Goal: Task Accomplishment & Management: Complete application form

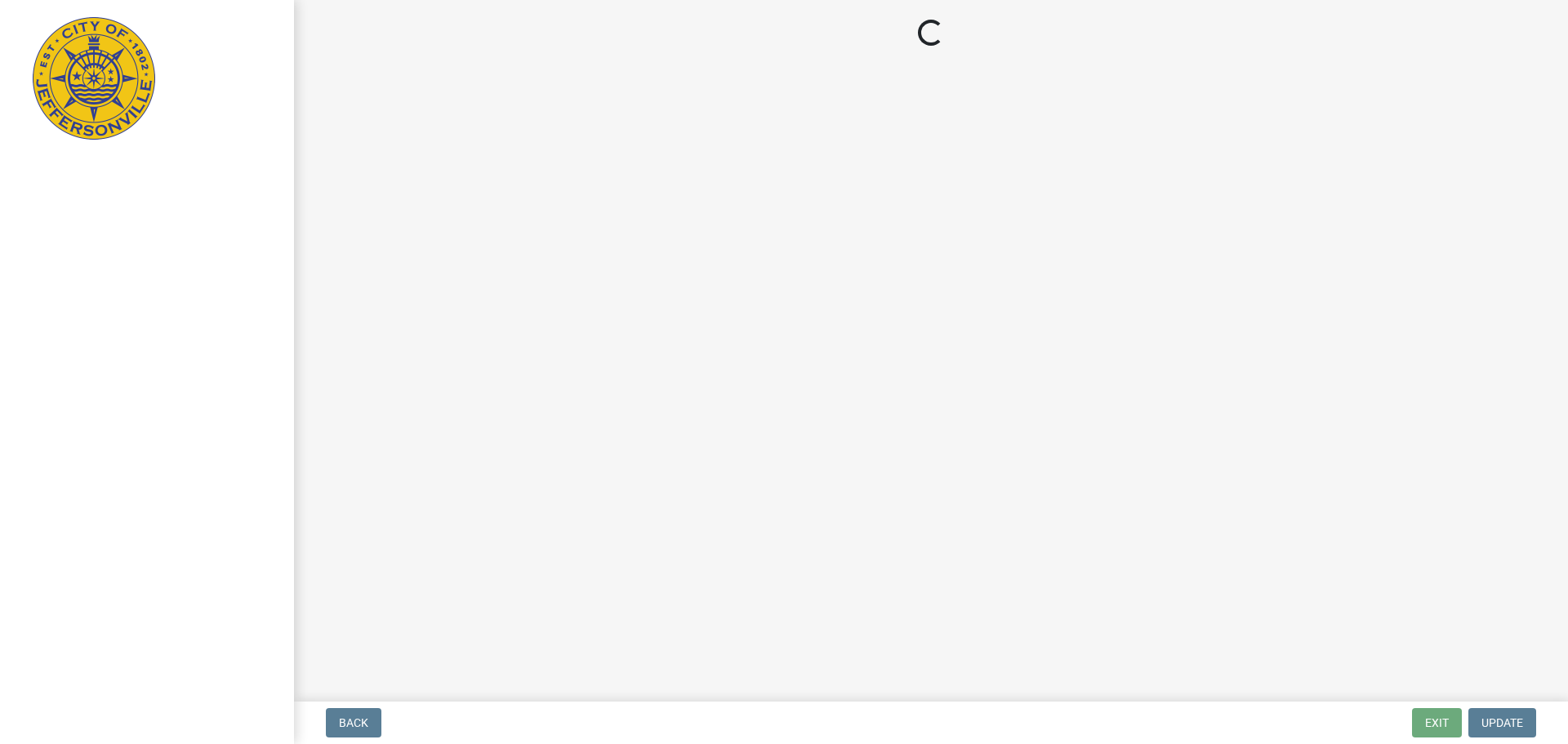
select select "3: 3"
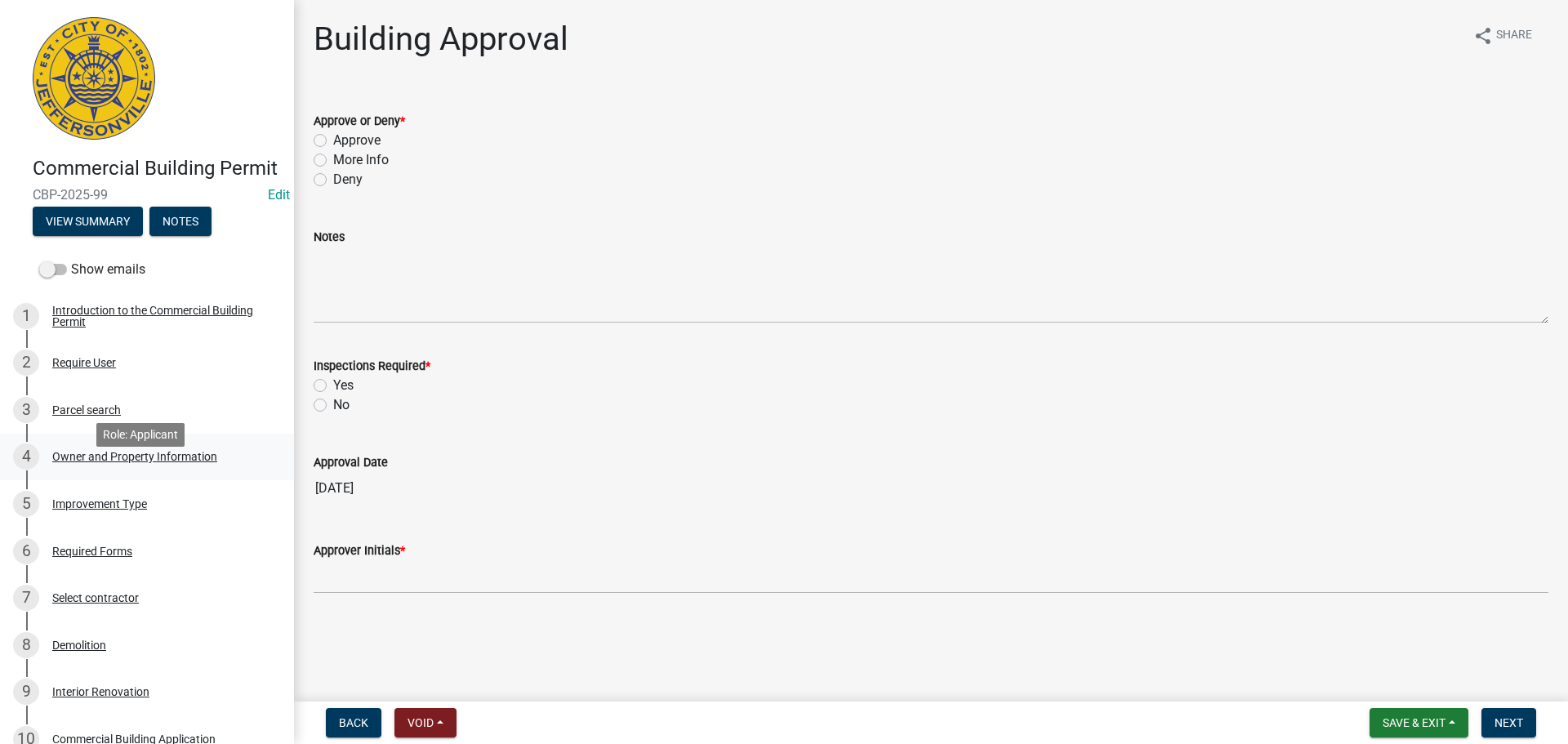
click at [119, 462] on div "Owner and Property Information" at bounding box center [134, 457] width 165 height 12
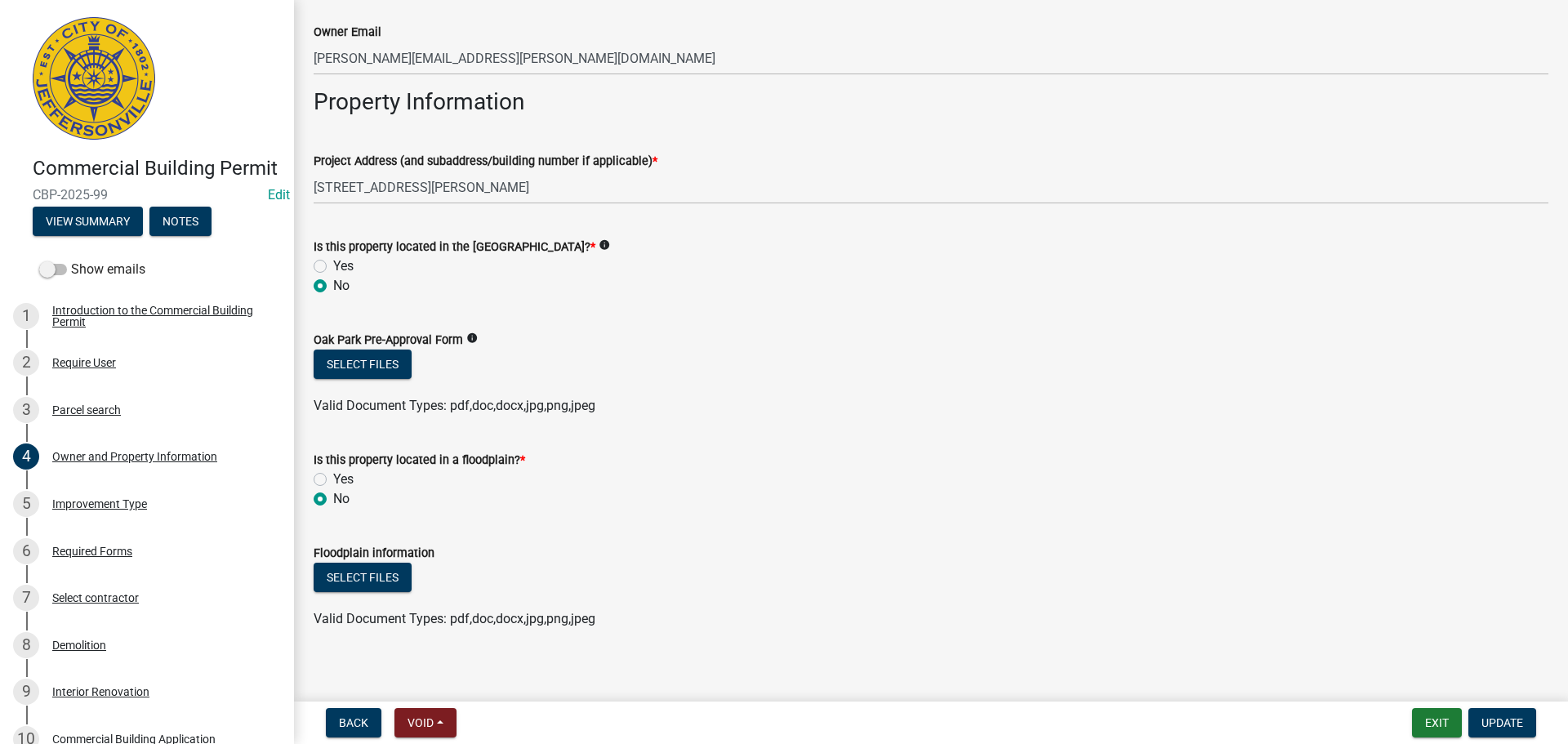
scroll to position [857, 0]
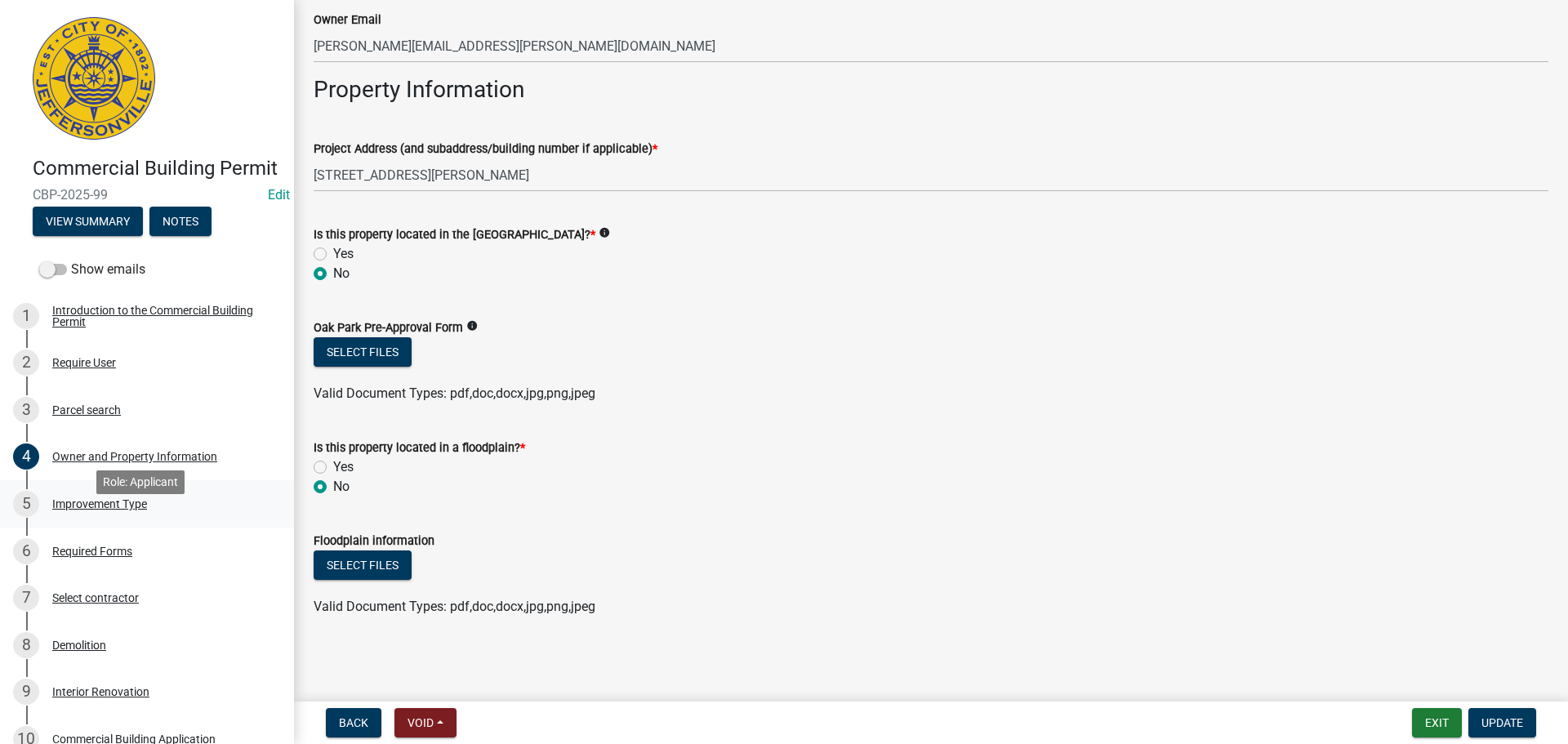
click at [97, 509] on div "Improvement Type" at bounding box center [100, 504] width 95 height 12
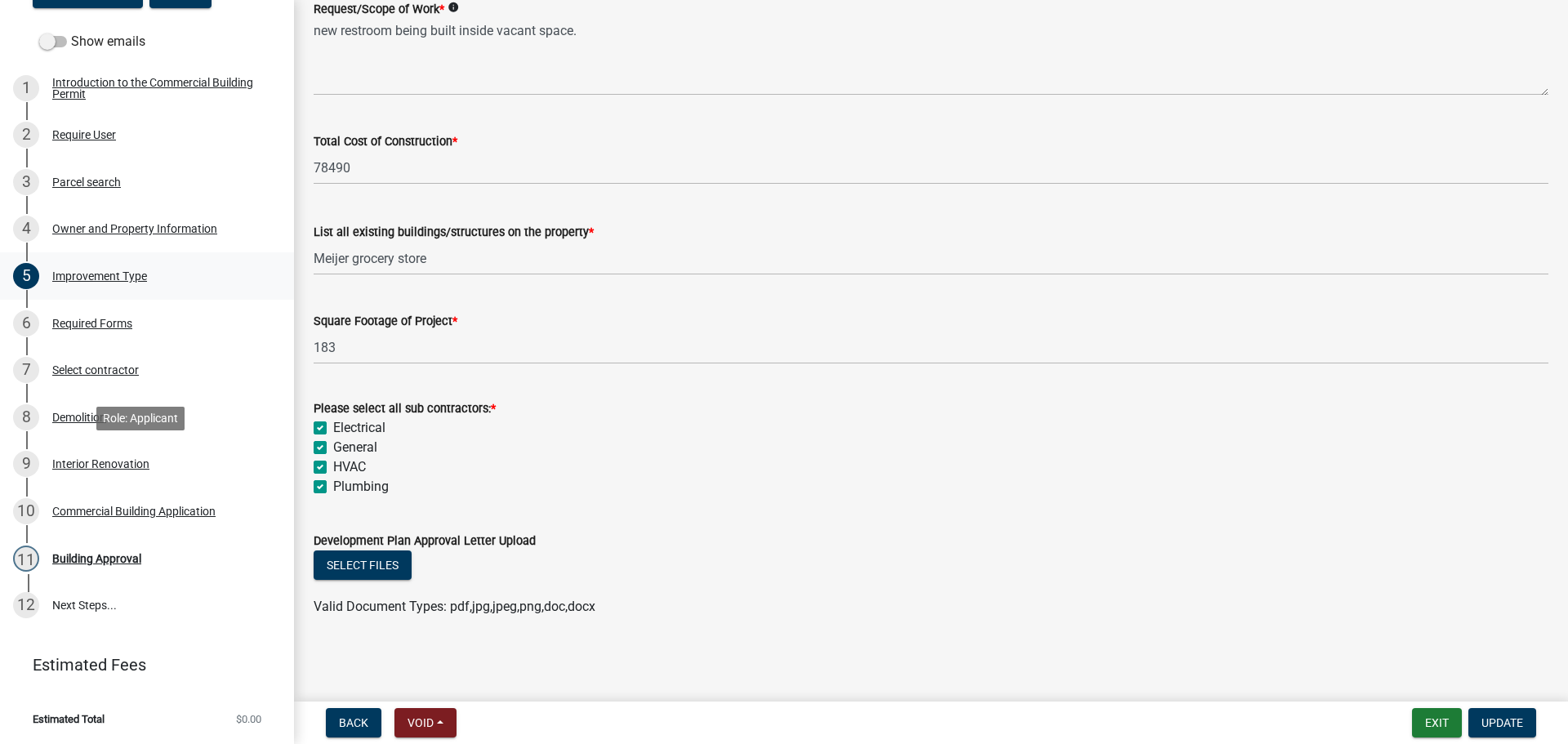
scroll to position [251, 0]
click at [96, 321] on div "Required Forms" at bounding box center [92, 324] width 80 height 12
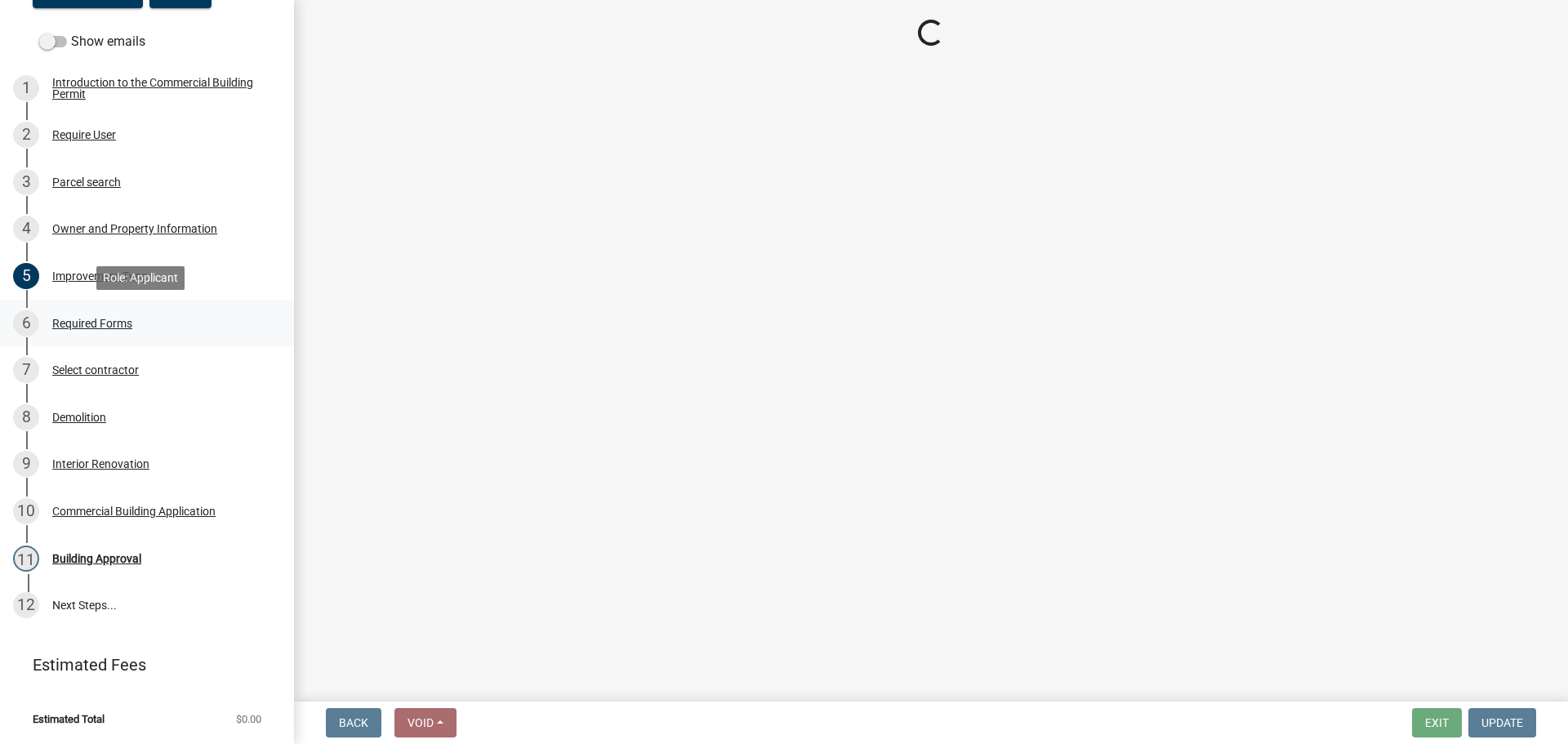
scroll to position [0, 0]
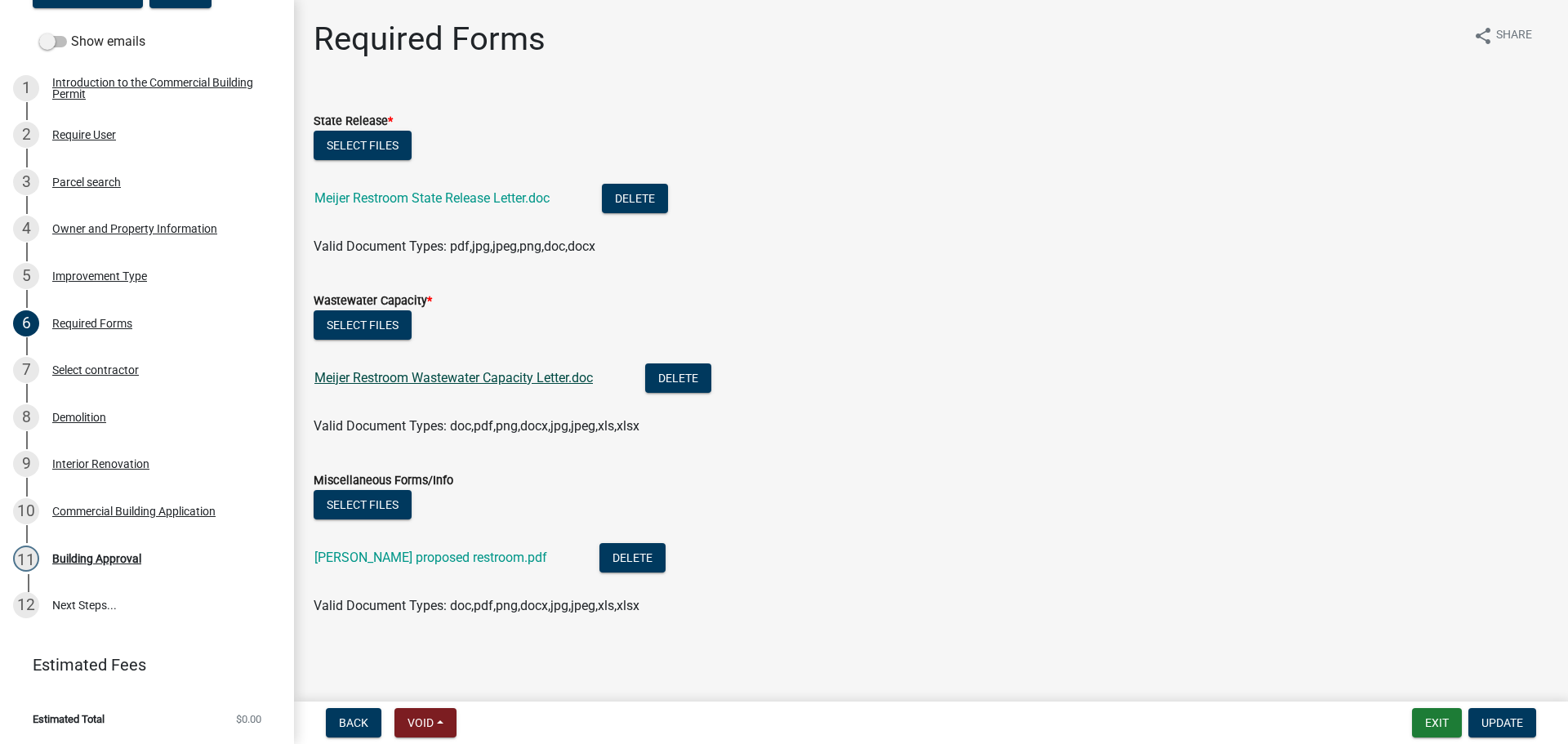
click at [513, 377] on link "Meijer Restroom Wastewater Capacity Letter.doc" at bounding box center [453, 377] width 278 height 15
click at [458, 194] on link "Meijer Restroom State Release Letter.doc" at bounding box center [432, 198] width 235 height 15
click at [425, 557] on link "[PERSON_NAME] proposed restroom.pdf" at bounding box center [430, 557] width 233 height 15
click at [109, 273] on div "Improvement Type" at bounding box center [100, 276] width 95 height 12
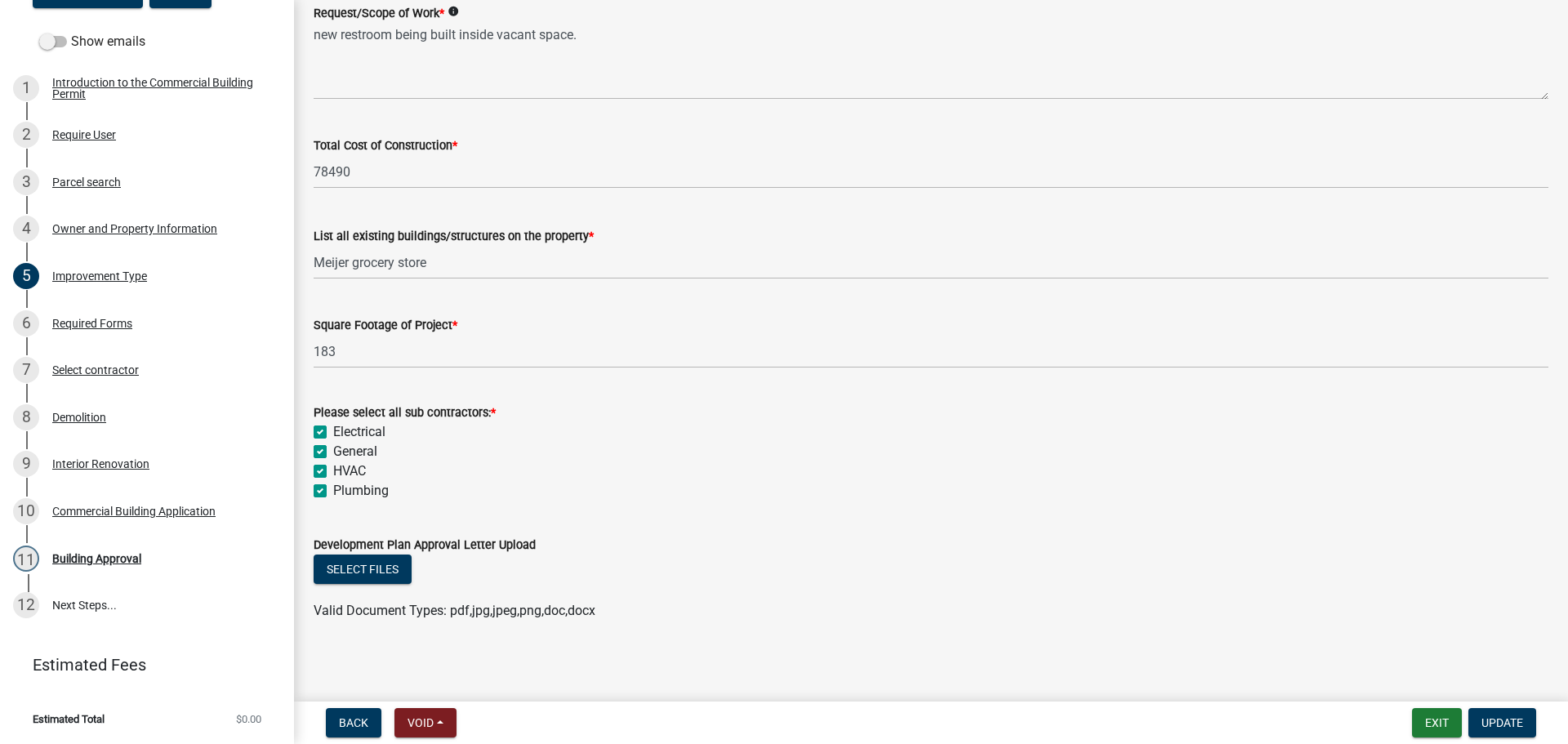
scroll to position [576, 0]
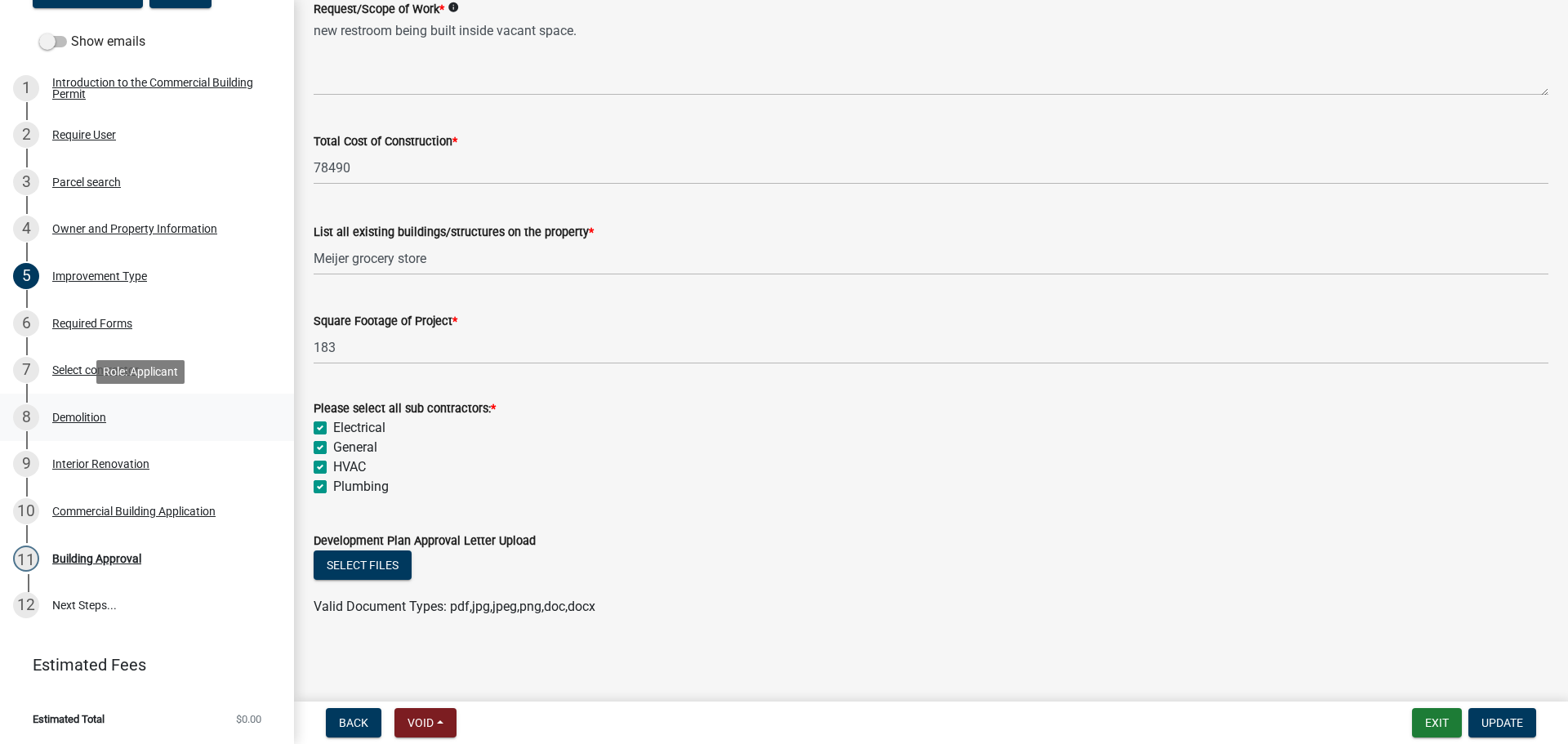
click at [79, 413] on div "Demolition" at bounding box center [79, 418] width 54 height 12
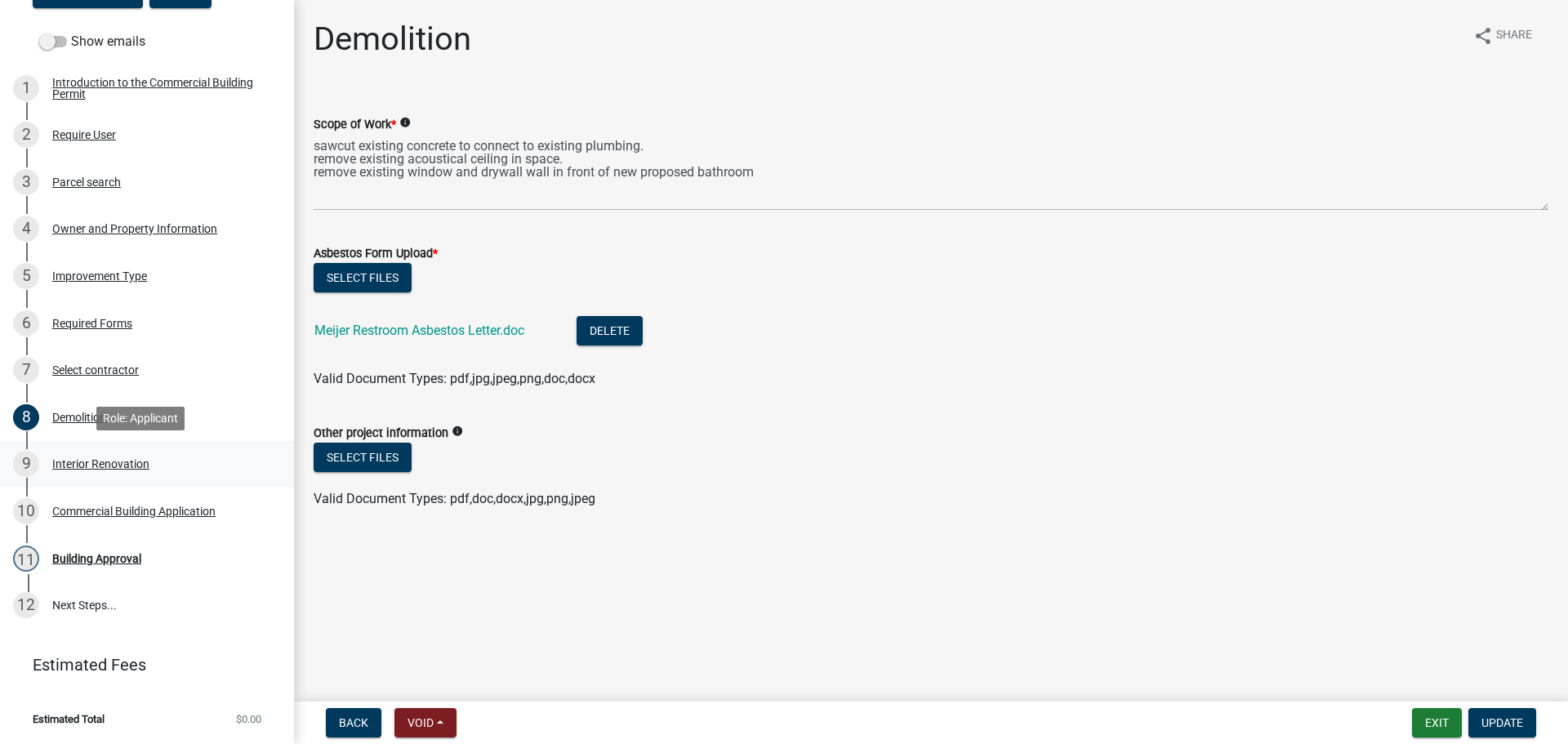
click at [78, 470] on div "9 Interior Renovation" at bounding box center [140, 463] width 255 height 26
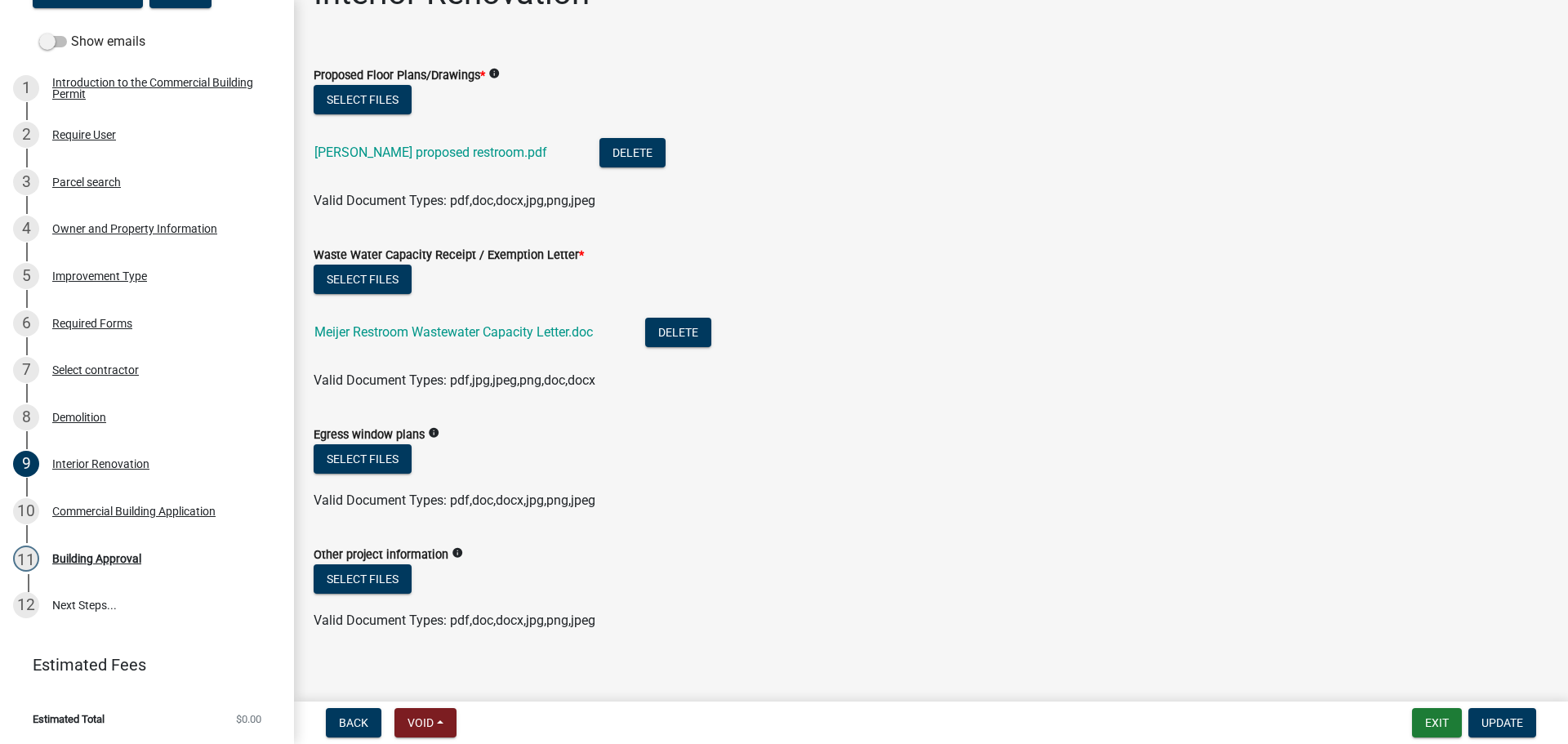
scroll to position [59, 0]
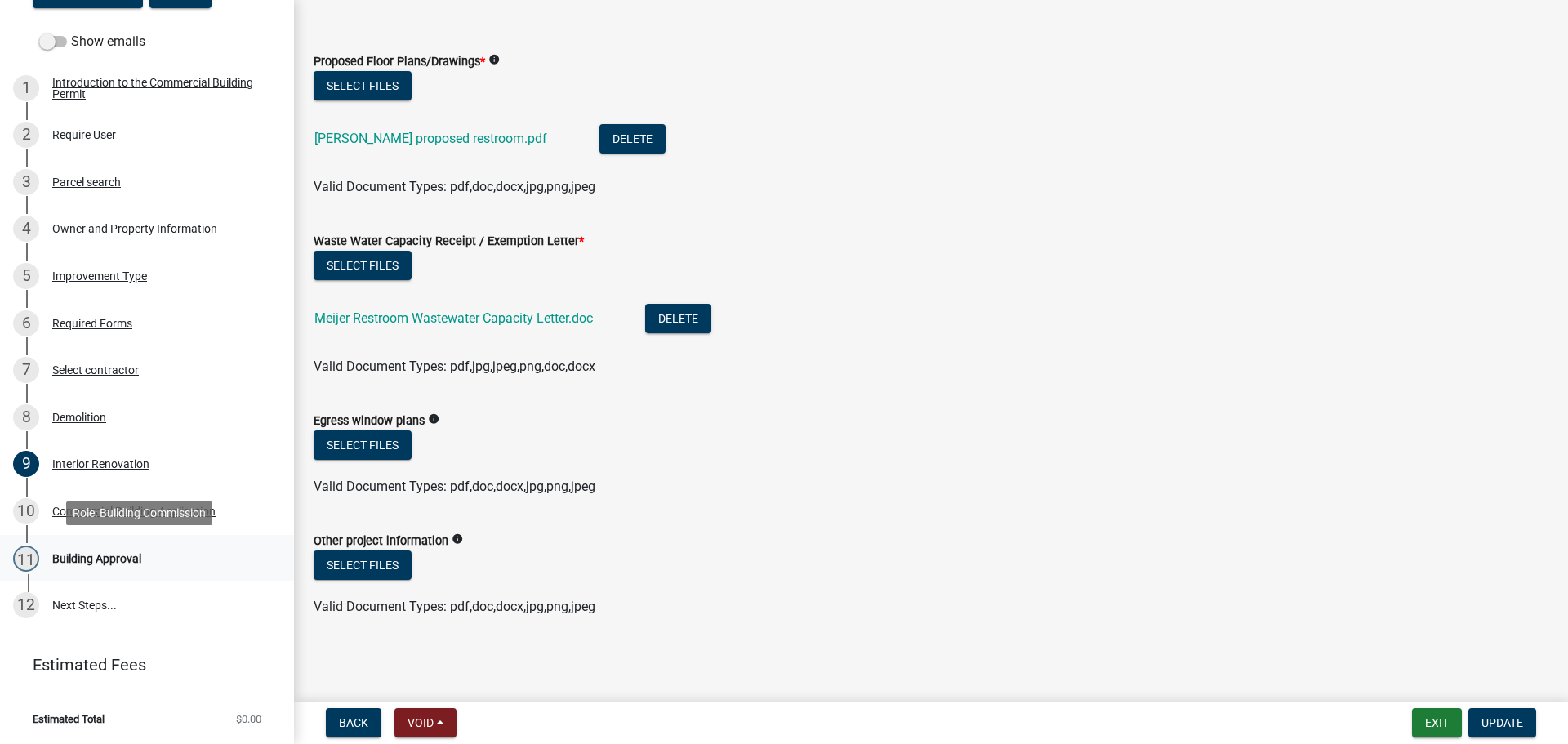
click at [68, 553] on div "Building Approval" at bounding box center [96, 559] width 89 height 12
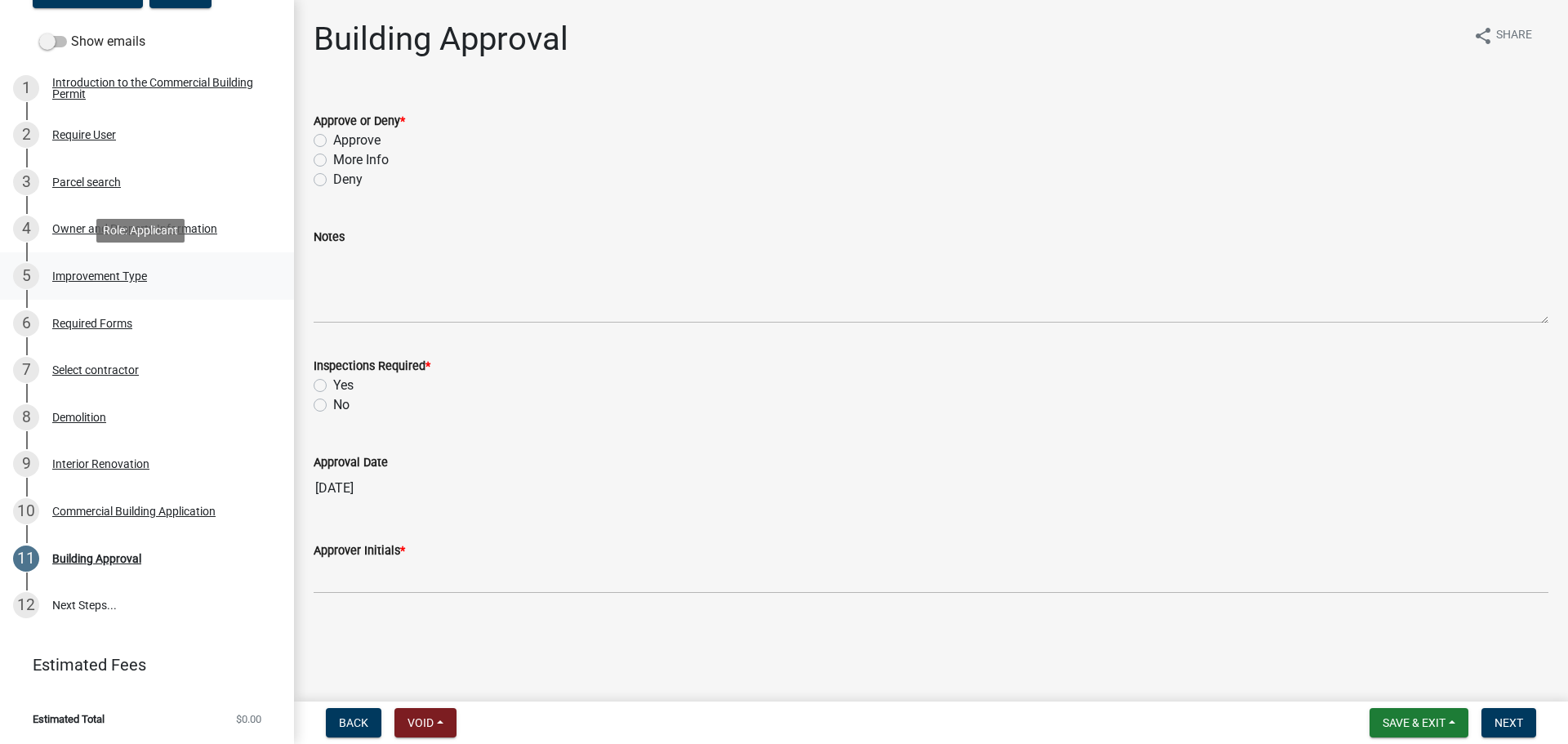
click at [111, 271] on div "Improvement Type" at bounding box center [100, 276] width 95 height 12
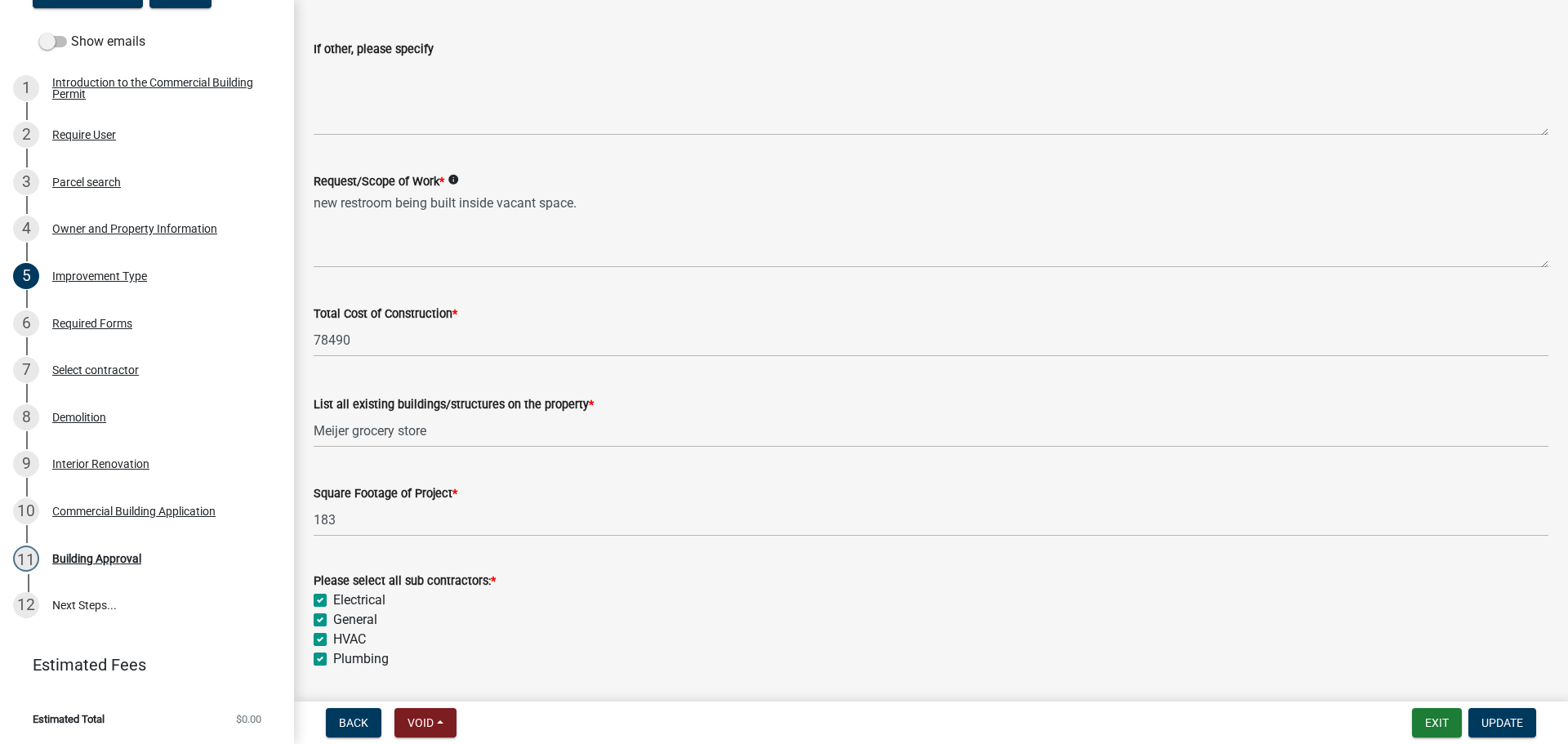
scroll to position [408, 0]
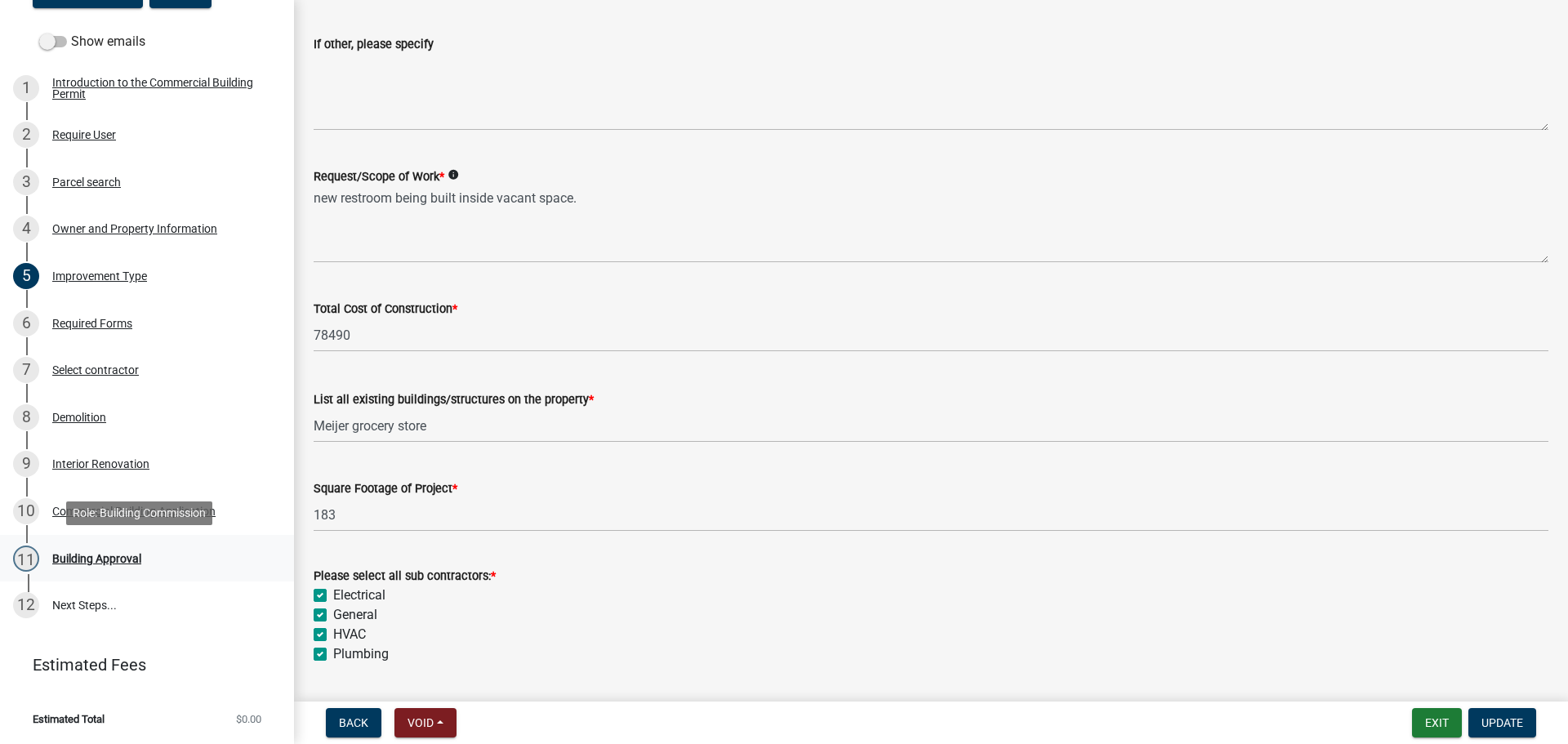
click at [76, 553] on div "Building Approval" at bounding box center [96, 559] width 89 height 12
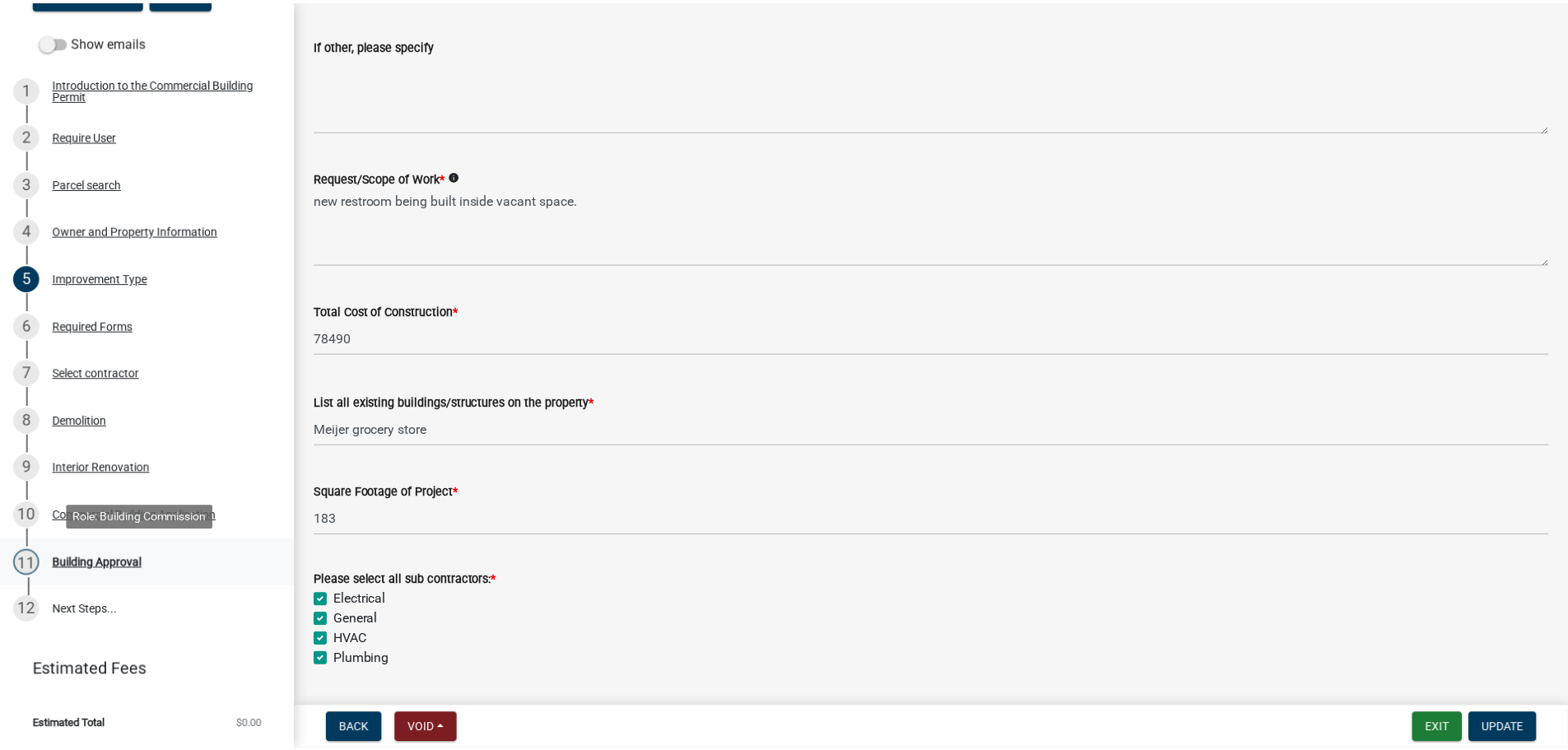
scroll to position [0, 0]
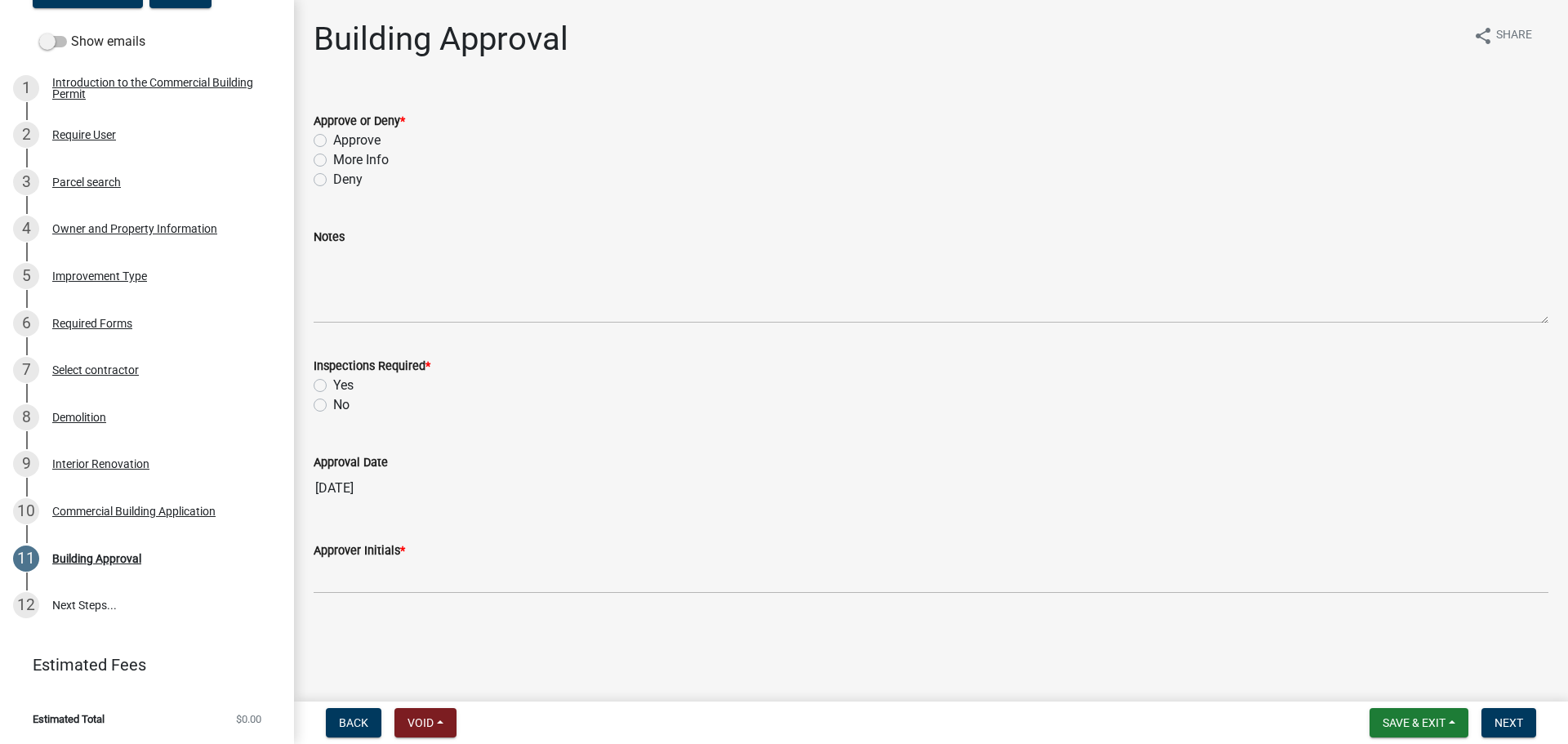
click at [372, 133] on label "Approve" at bounding box center [357, 140] width 47 height 19
click at [343, 133] on input "Approve" at bounding box center [338, 135] width 11 height 11
radio input "true"
click at [355, 382] on div "Yes" at bounding box center [931, 385] width 1235 height 19
click at [343, 392] on label "Yes" at bounding box center [343, 385] width 20 height 19
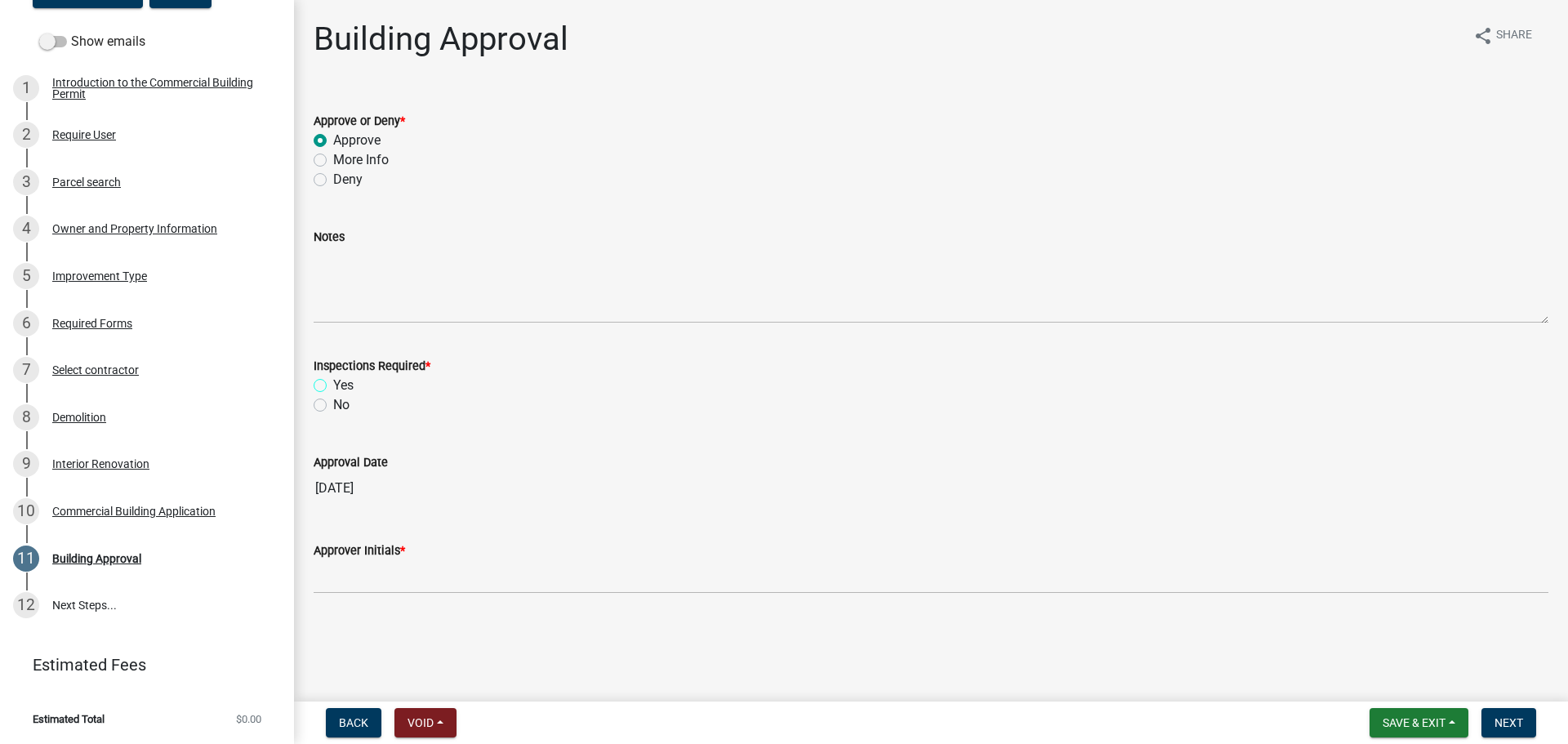
click at [343, 386] on input "Yes" at bounding box center [338, 380] width 11 height 11
radio input "true"
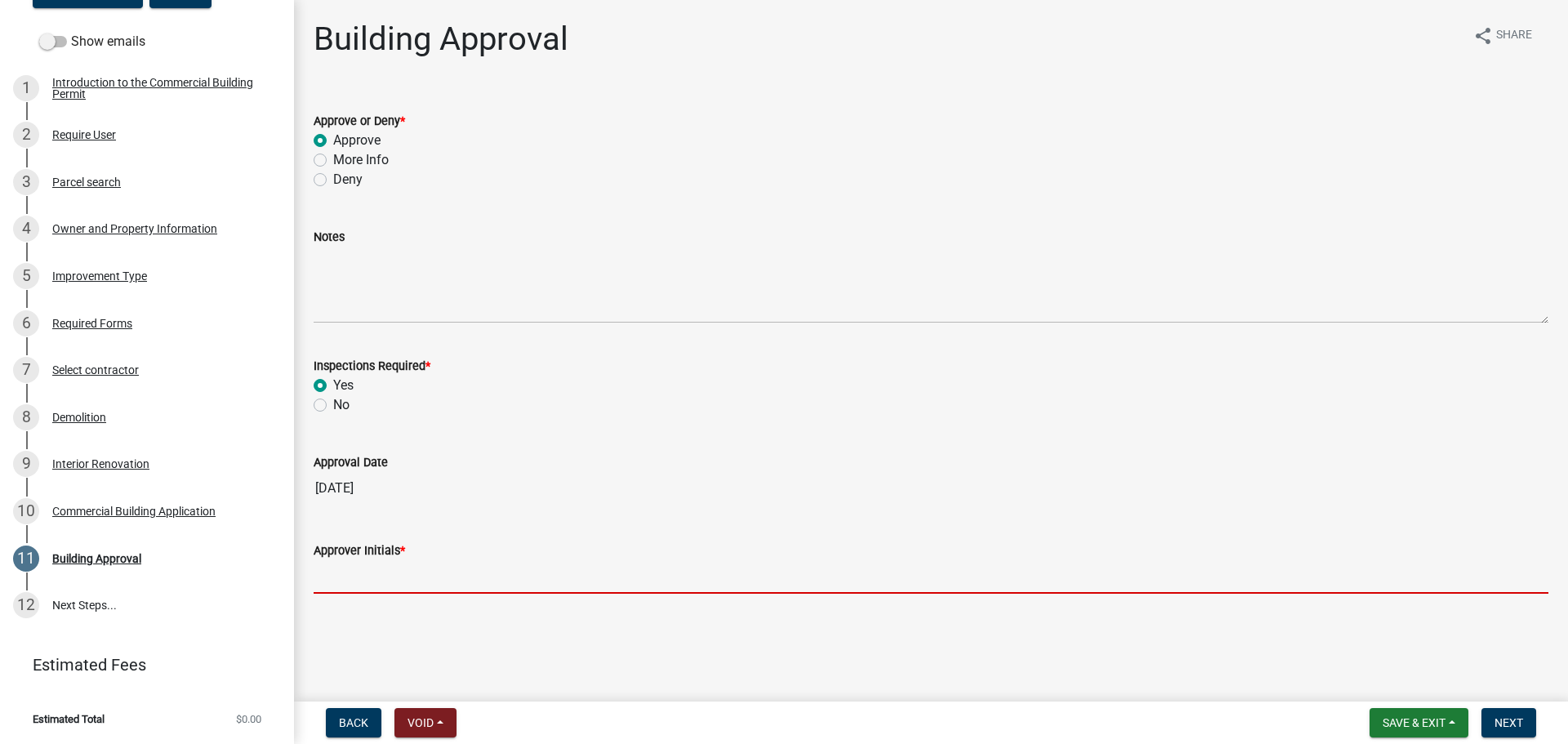
click at [369, 577] on input "Approver Initials *" at bounding box center [931, 577] width 1235 height 34
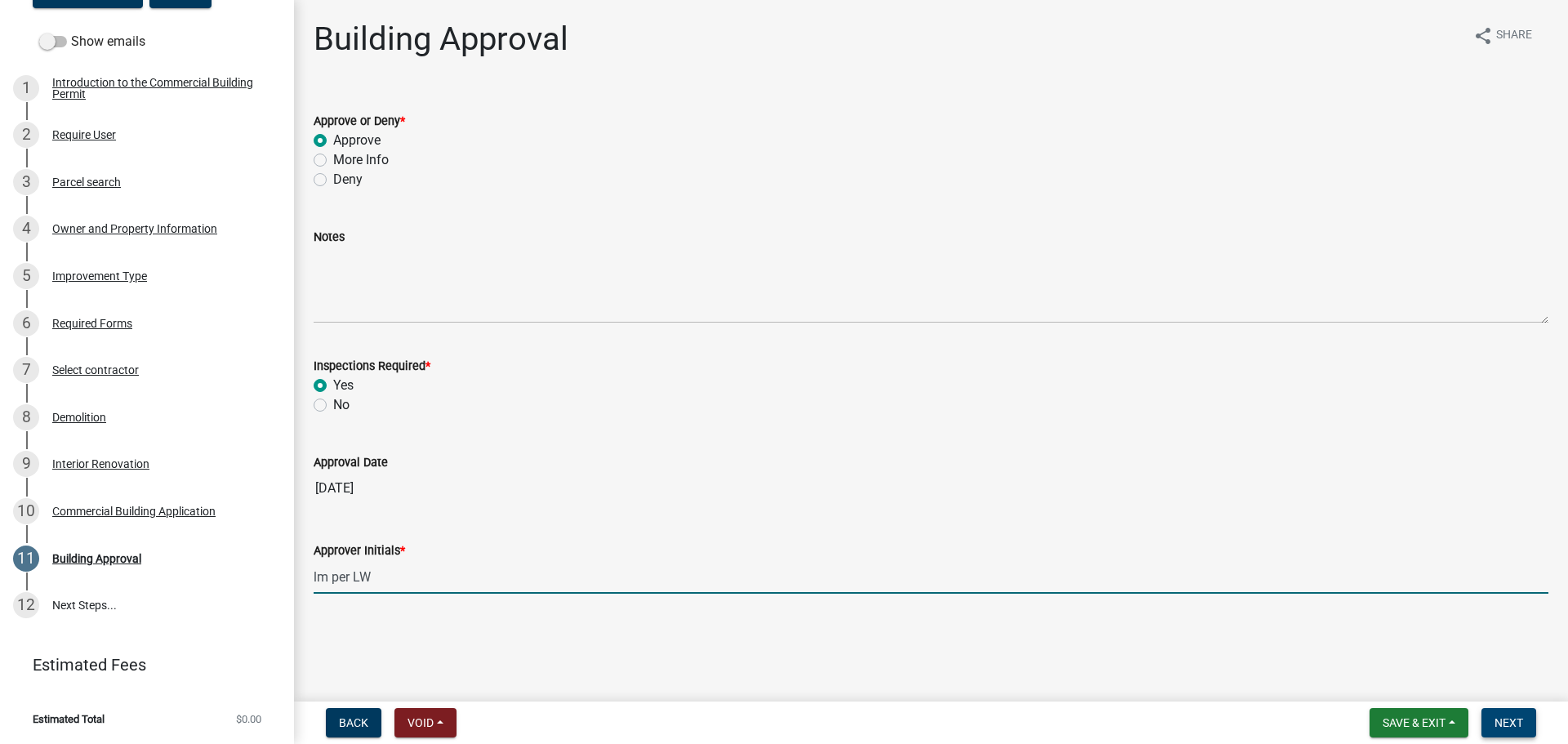
type input "lm per LW"
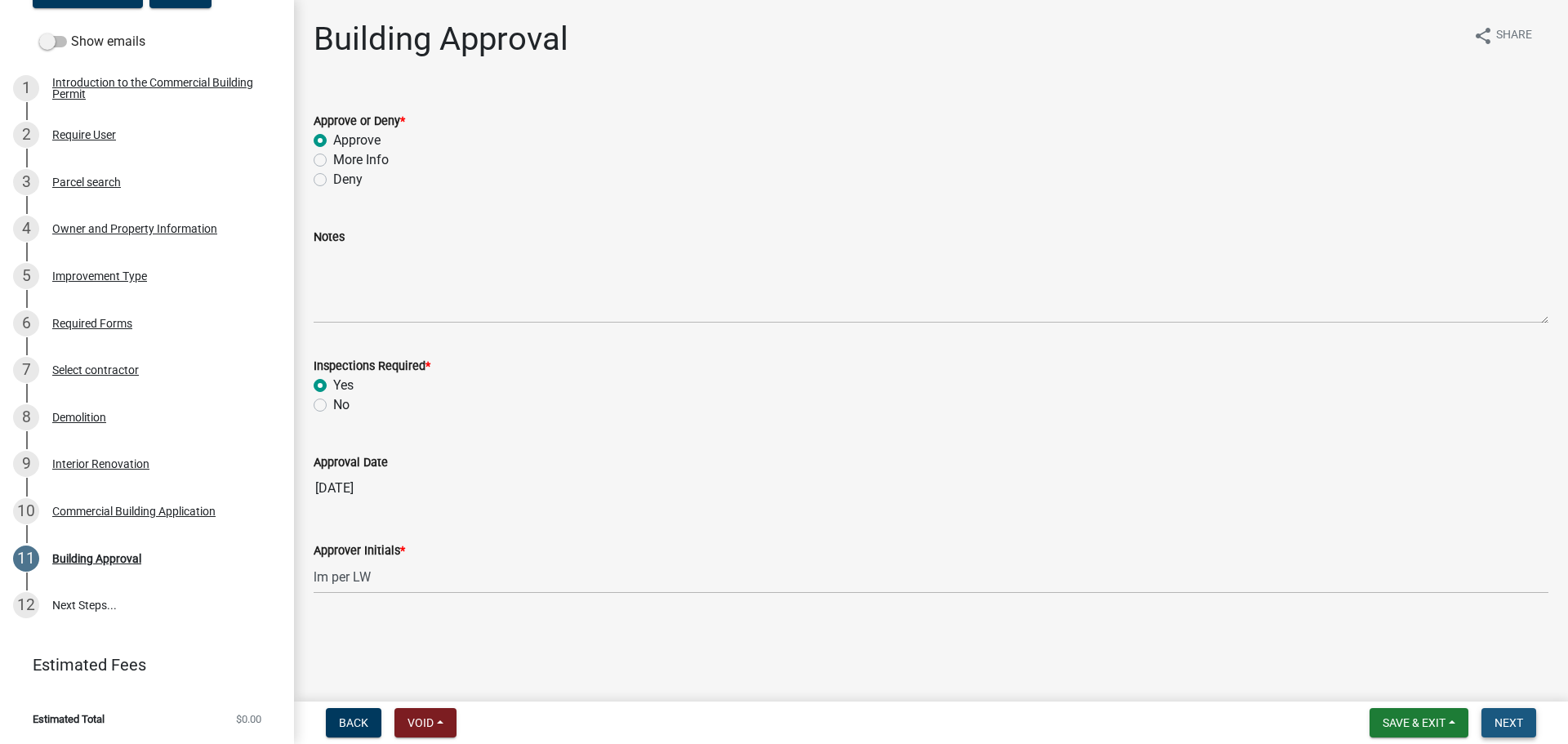
click at [1509, 721] on span "Next" at bounding box center [1509, 722] width 29 height 13
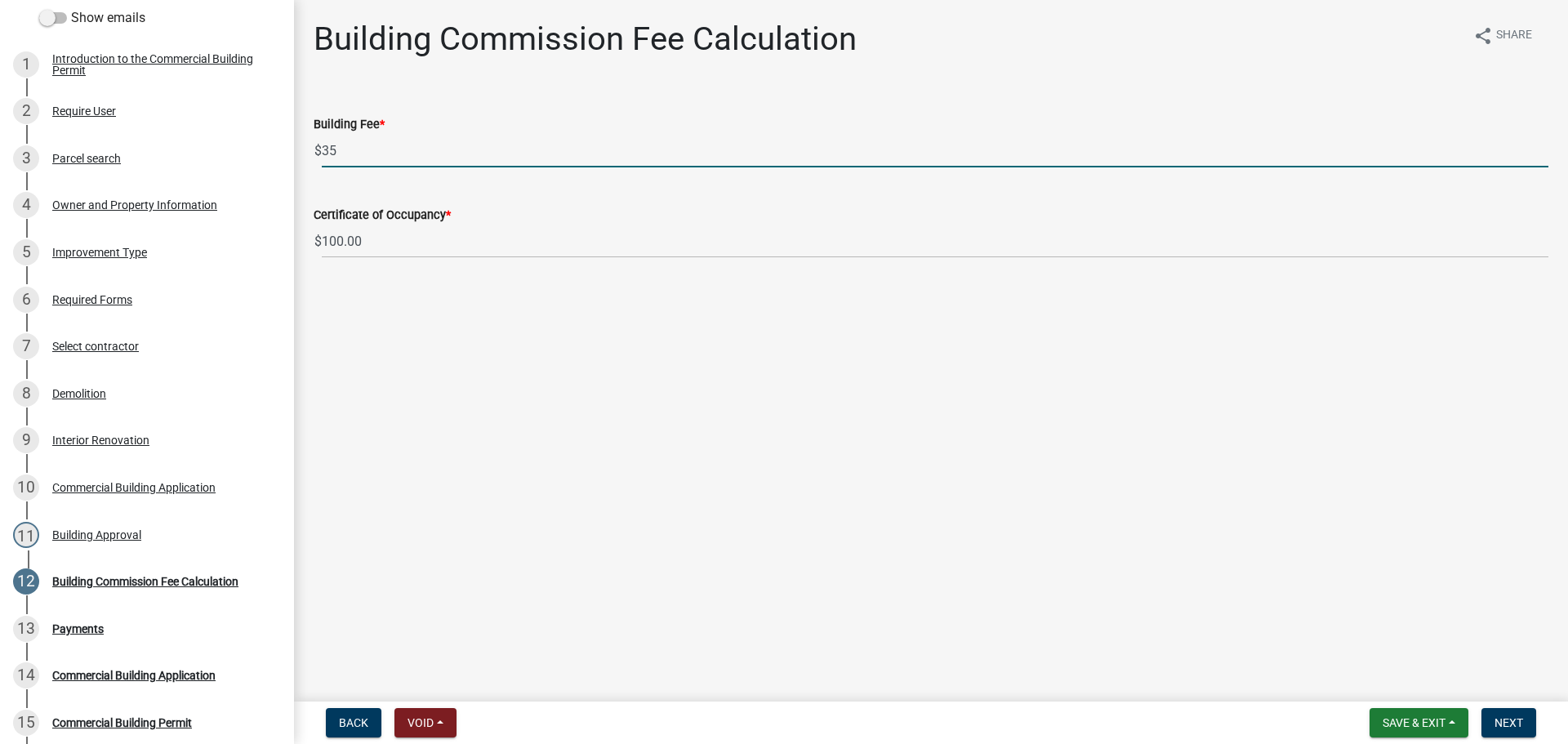
drag, startPoint x: 384, startPoint y: 156, endPoint x: 308, endPoint y: 155, distance: 76.0
click at [310, 154] on div "Building Fee * $ 35" at bounding box center [930, 129] width 1259 height 76
type input "50.00"
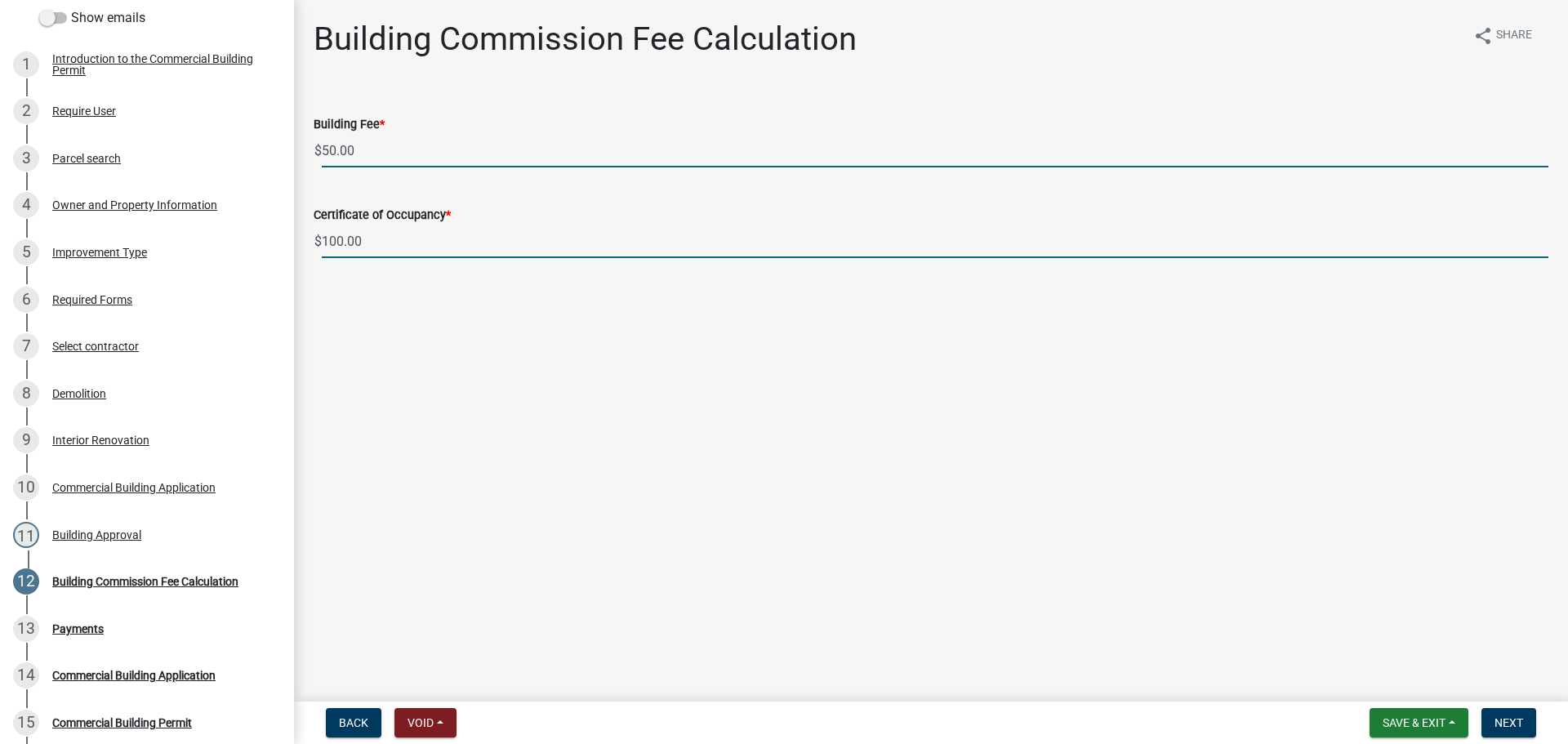
click at [836, 229] on input "100.00" at bounding box center [935, 242] width 1226 height 34
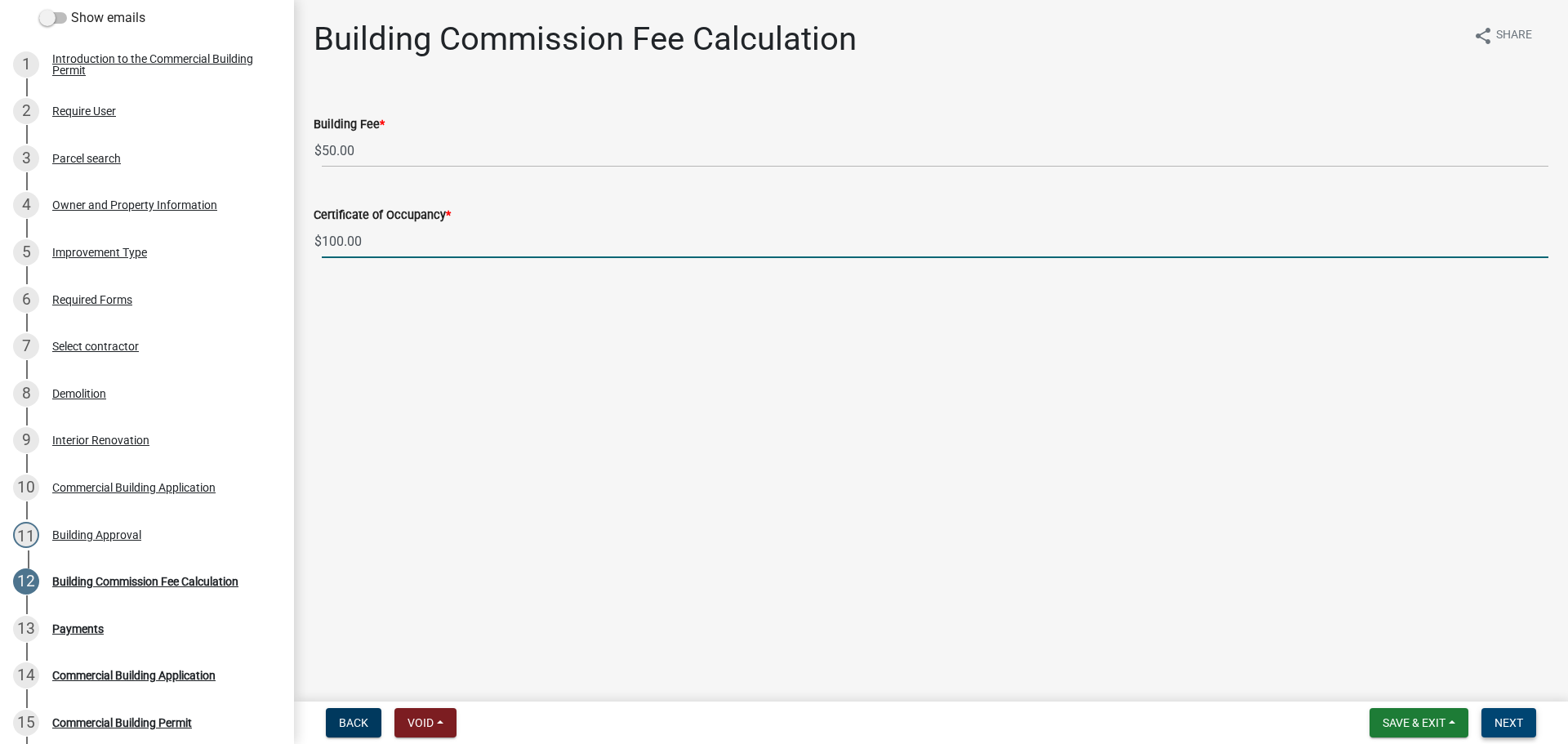
click at [1512, 720] on span "Next" at bounding box center [1509, 722] width 29 height 13
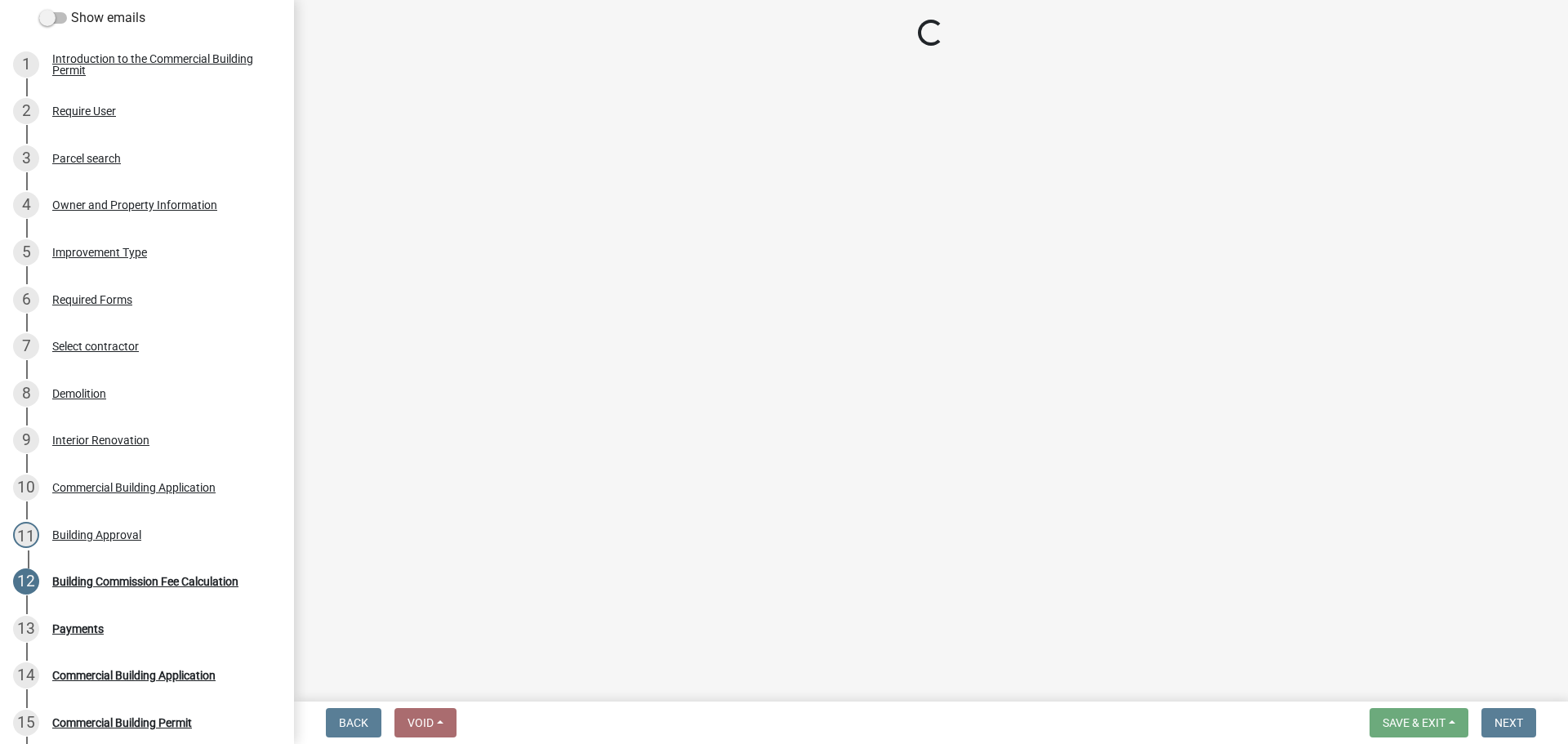
select select "3: 3"
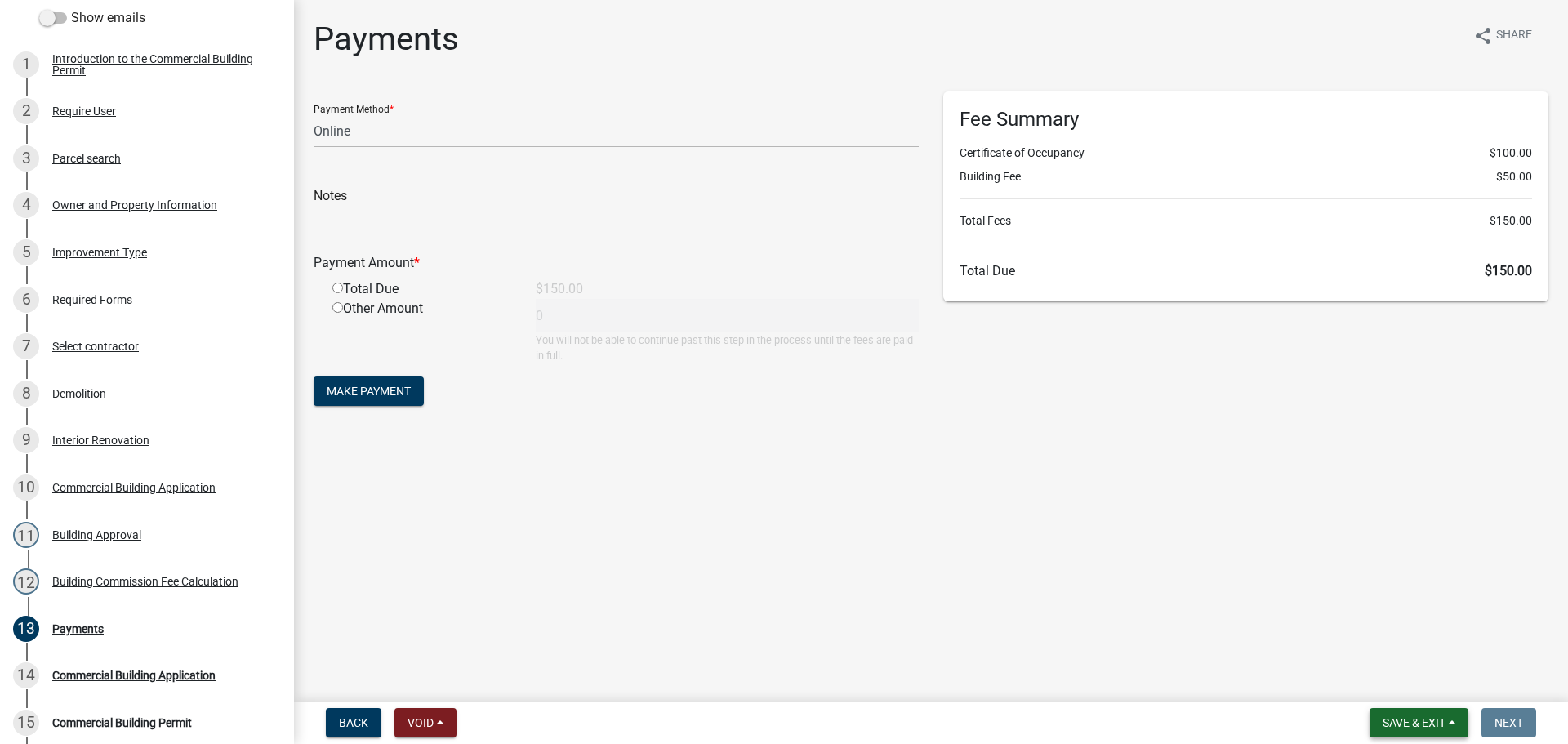
click at [1414, 720] on span "Save & Exit" at bounding box center [1414, 722] width 63 height 13
click at [1415, 672] on button "Save & Exit" at bounding box center [1402, 680] width 130 height 39
